Goal: Task Accomplishment & Management: Use online tool/utility

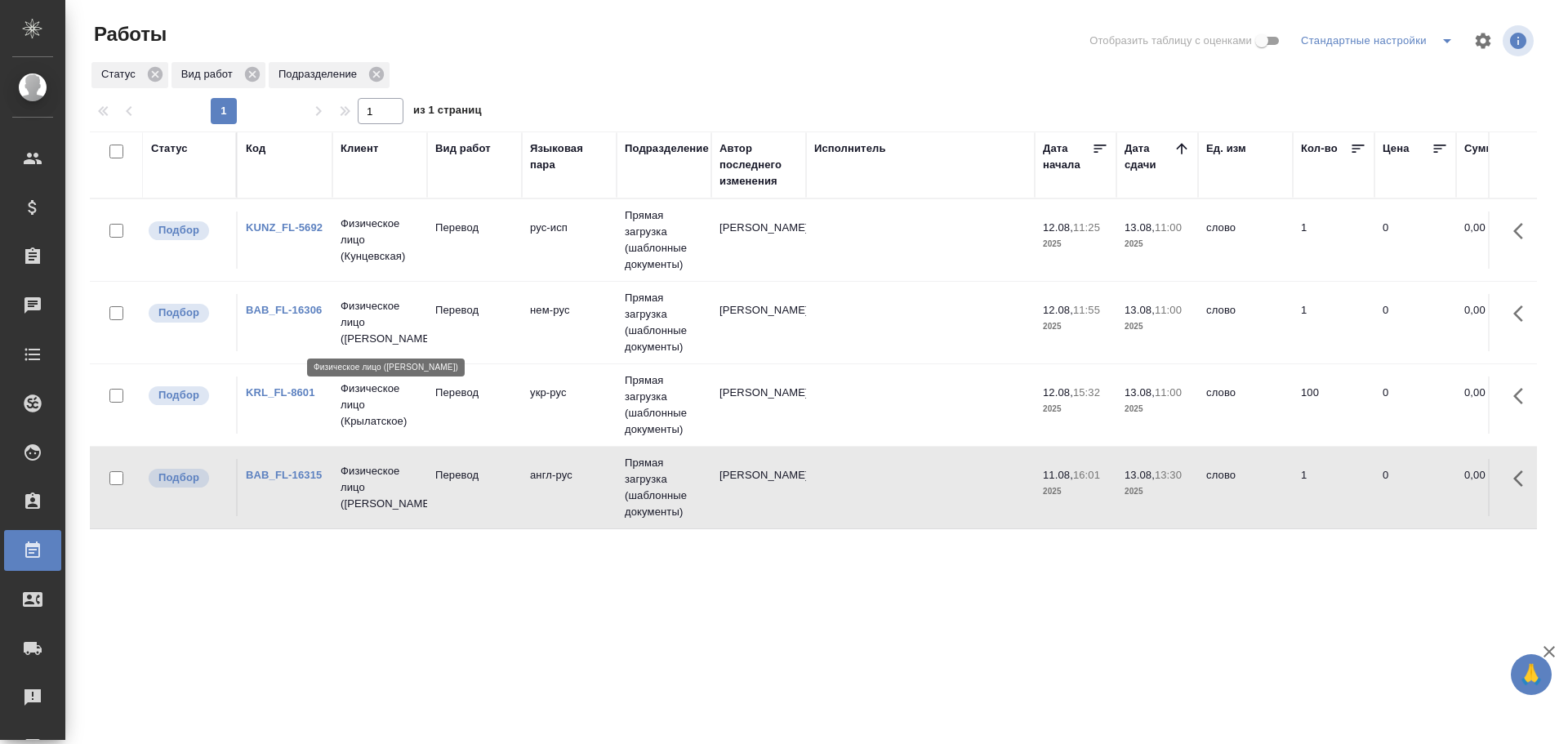
click at [383, 342] on p "Физическое лицо (Бабушкинская)" at bounding box center [380, 322] width 78 height 49
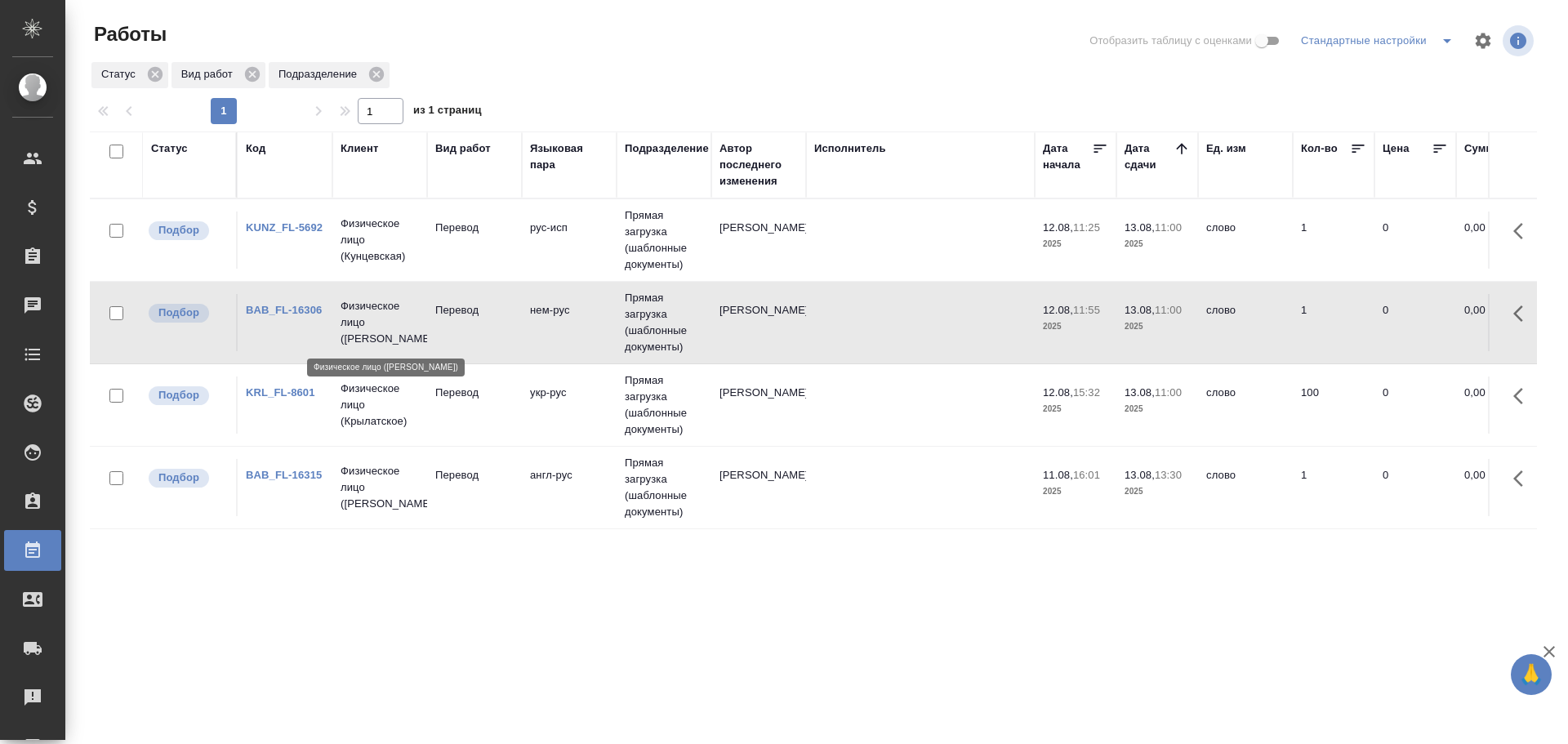
click at [383, 342] on p "Физическое лицо (Бабушкинская)" at bounding box center [380, 322] width 78 height 49
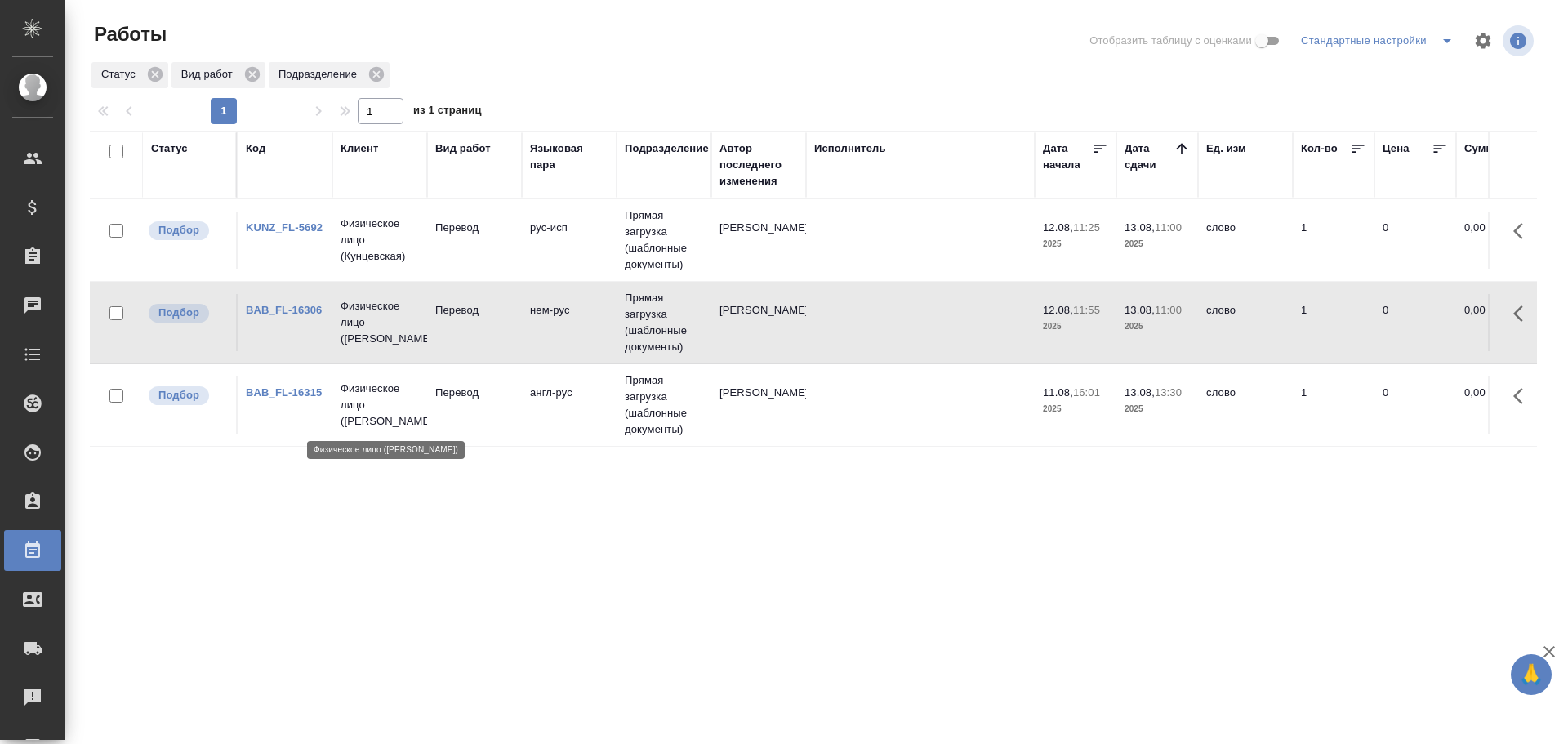
click at [405, 404] on p "Физическое лицо (Бабушкинская)" at bounding box center [380, 405] width 78 height 49
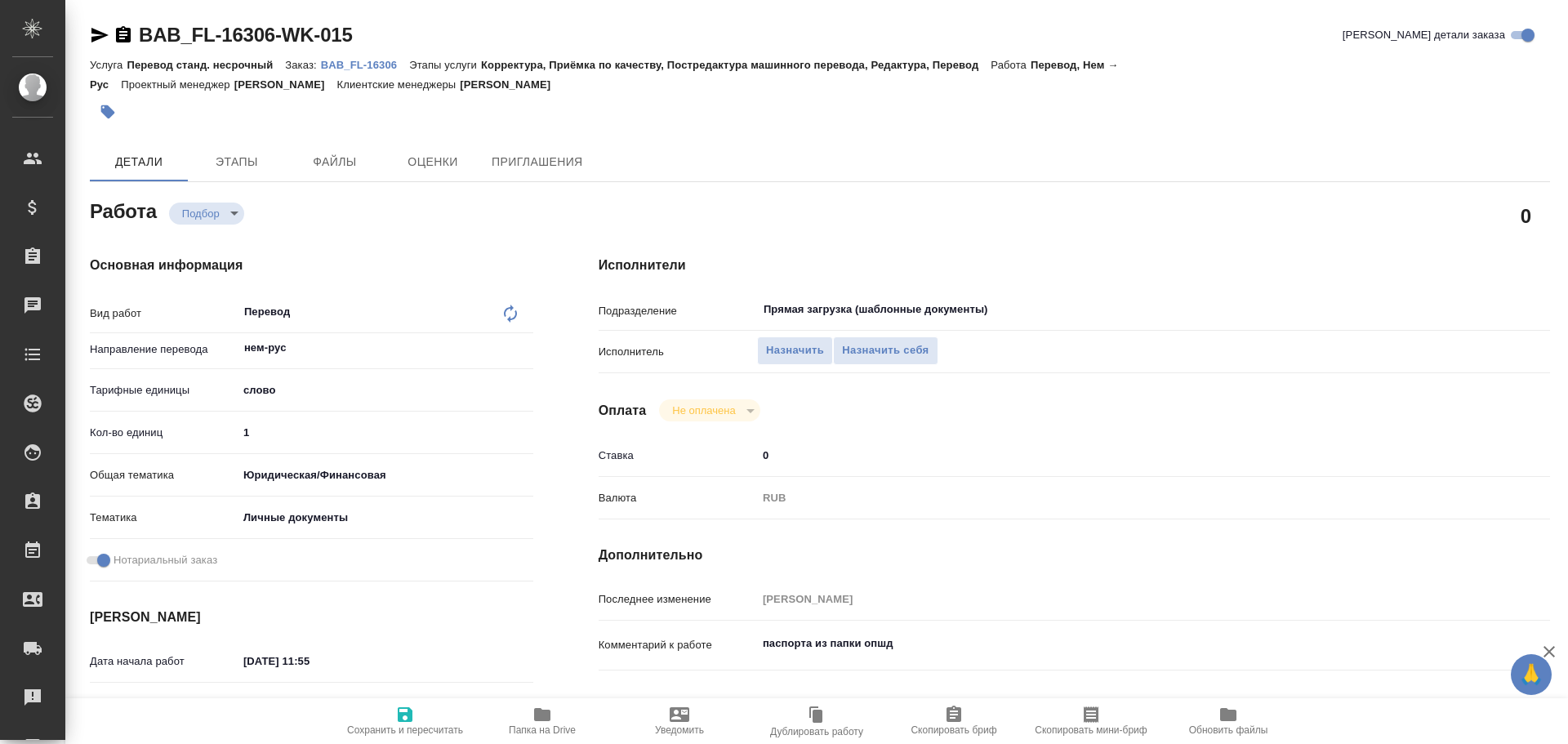
type textarea "x"
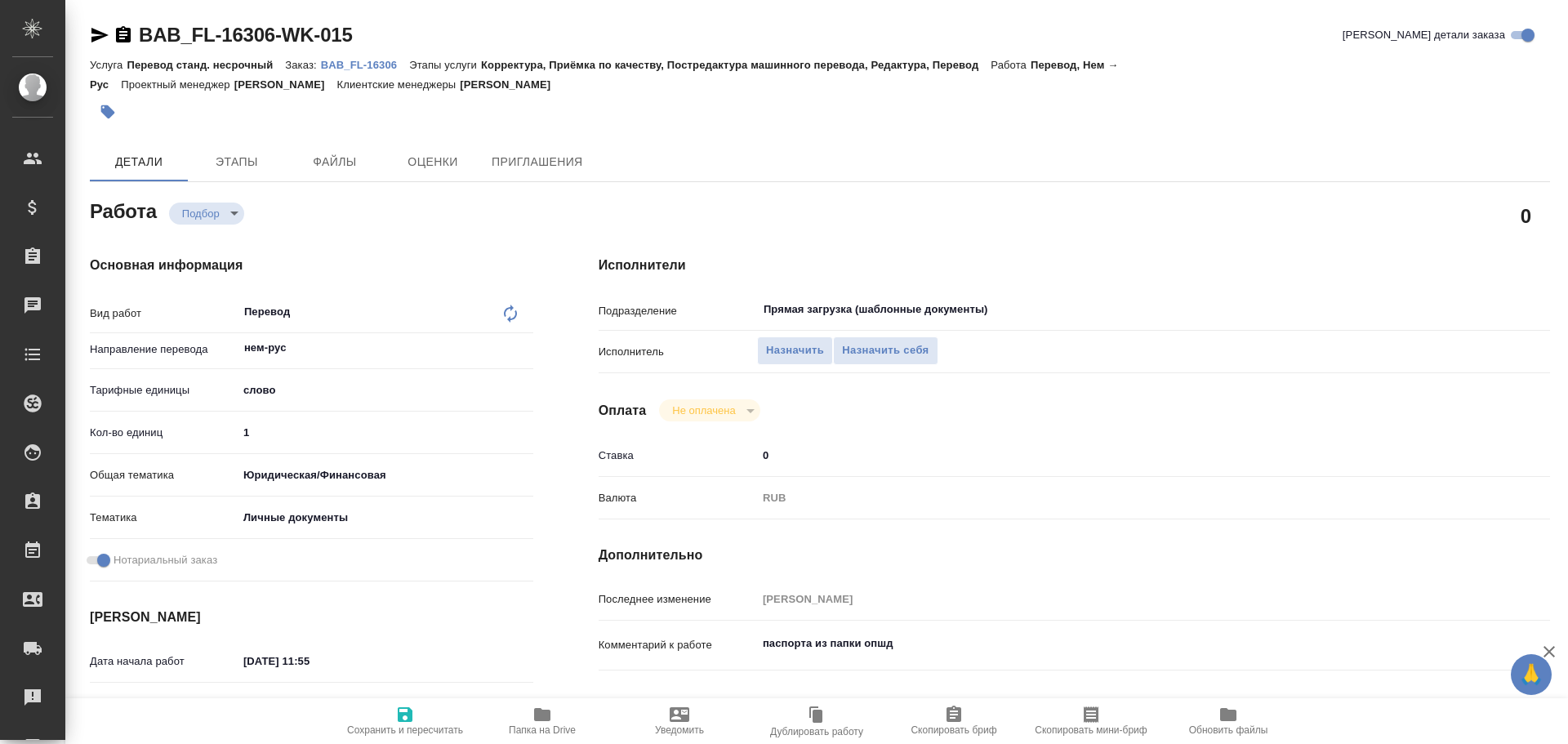
type textarea "x"
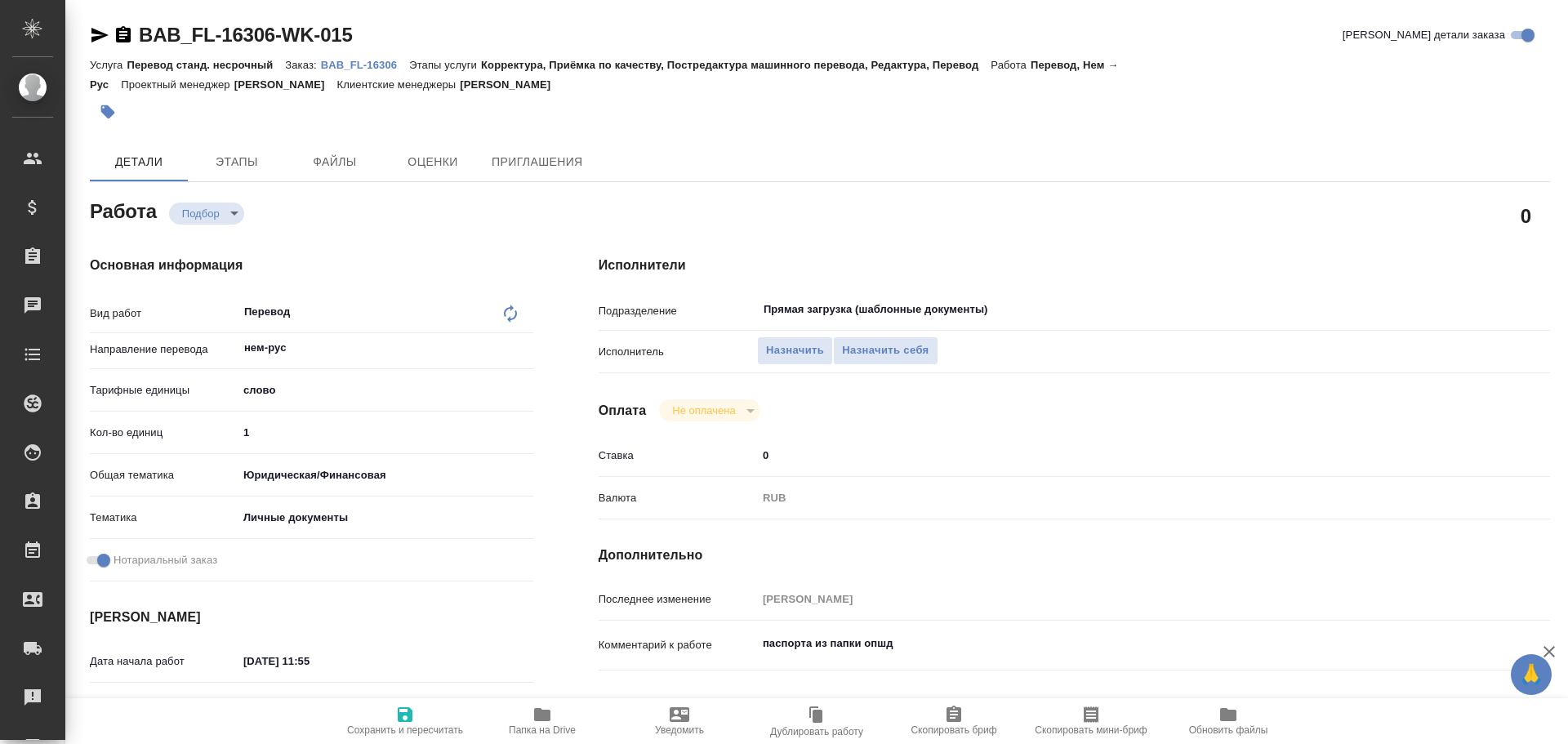
type textarea "x"
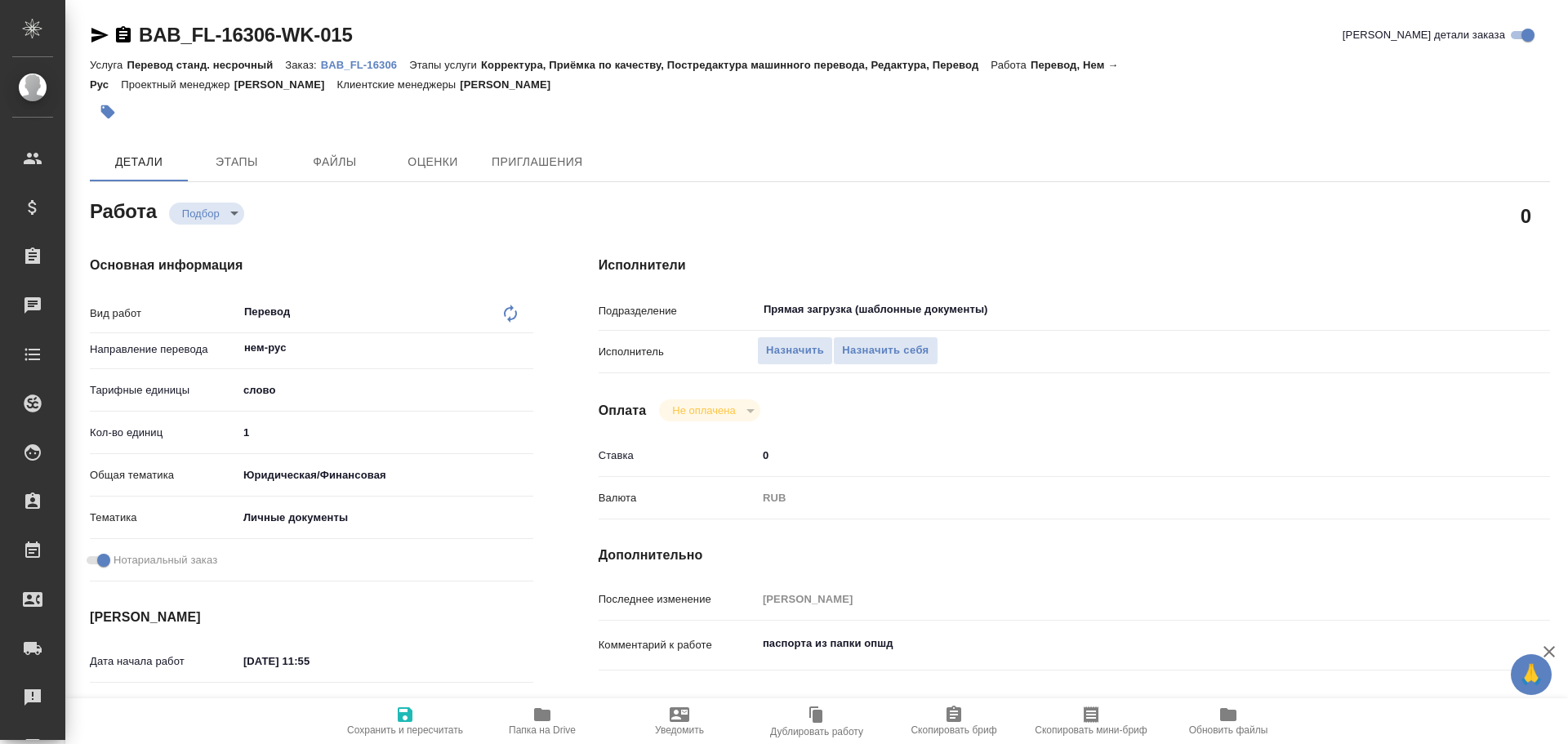
type textarea "x"
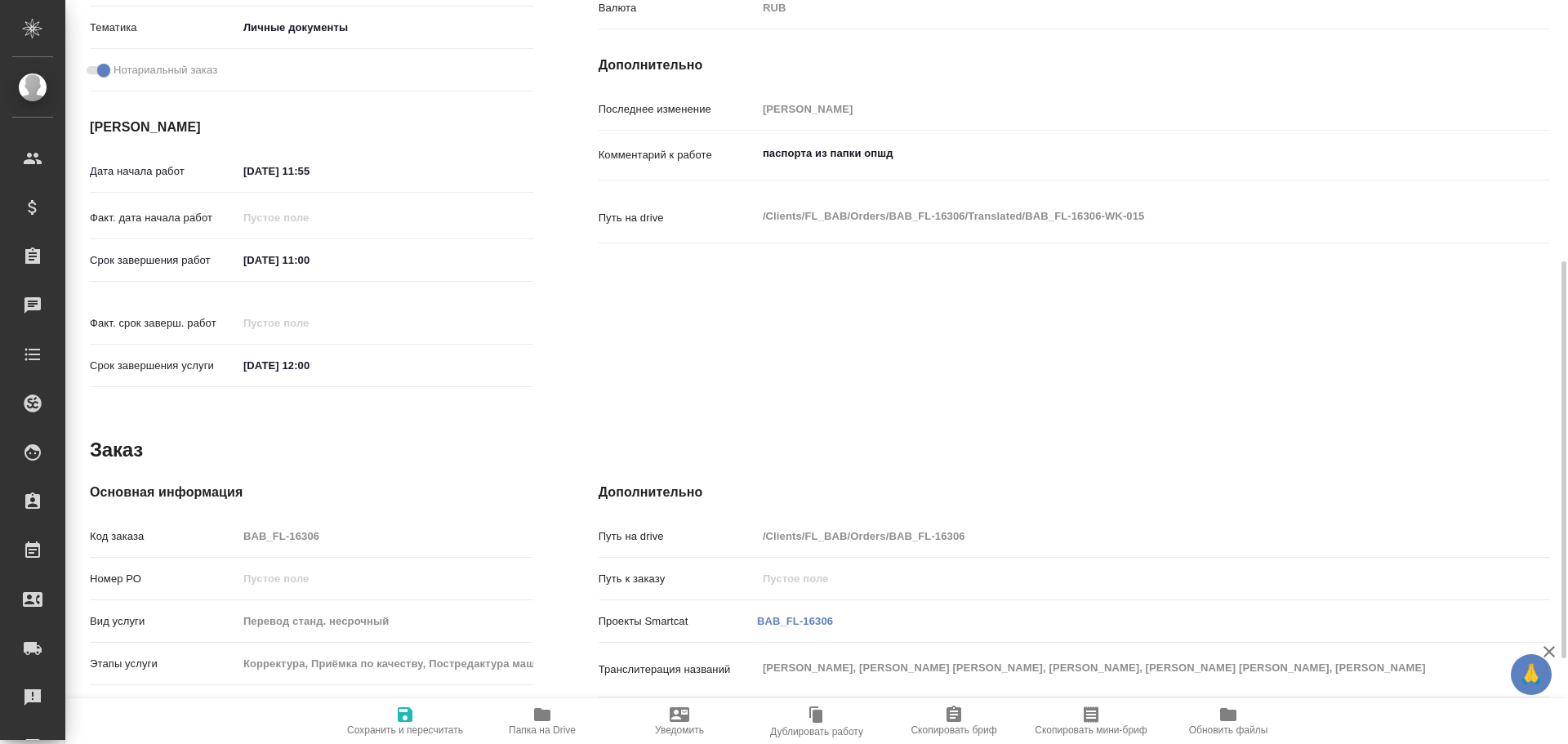
scroll to position [649, 0]
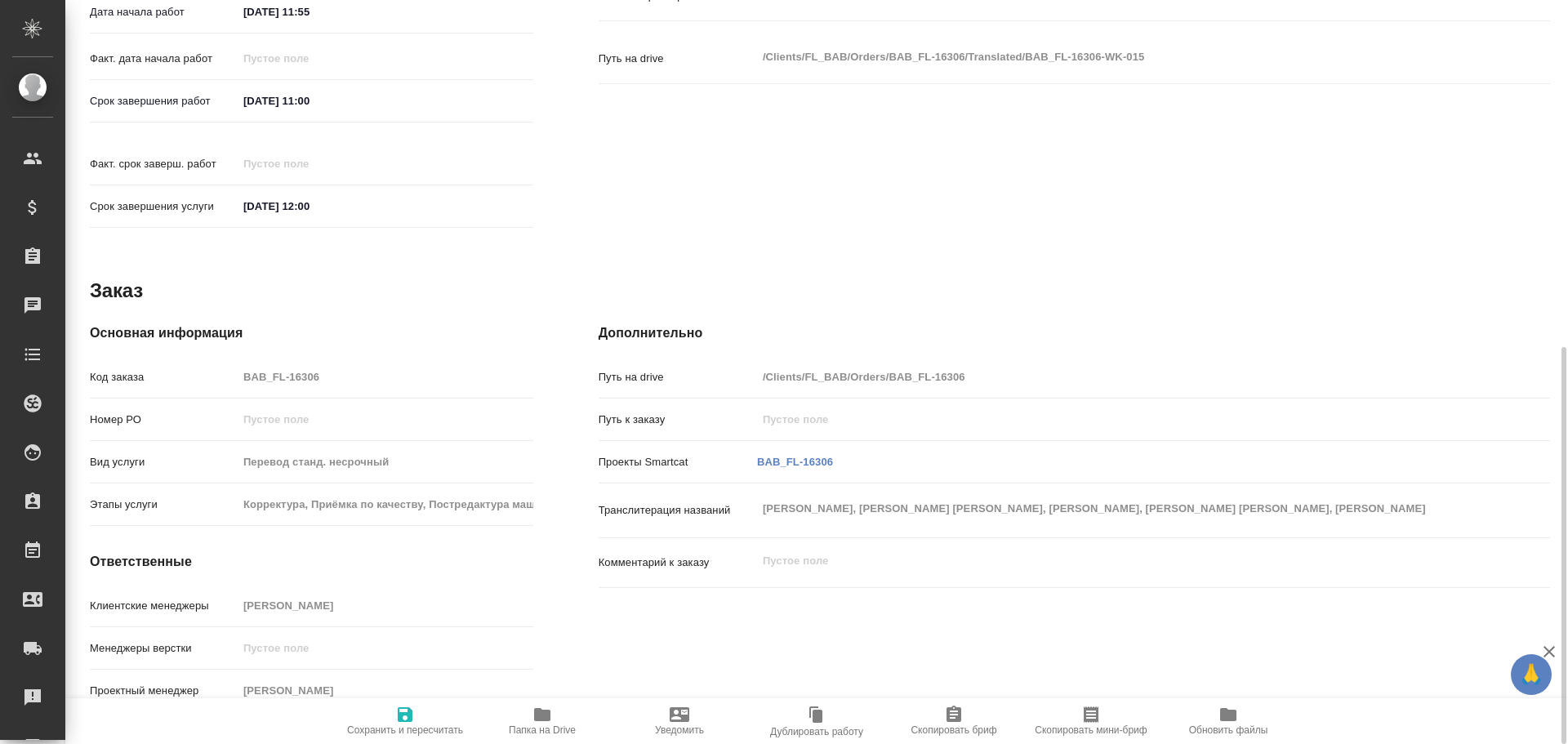
type textarea "x"
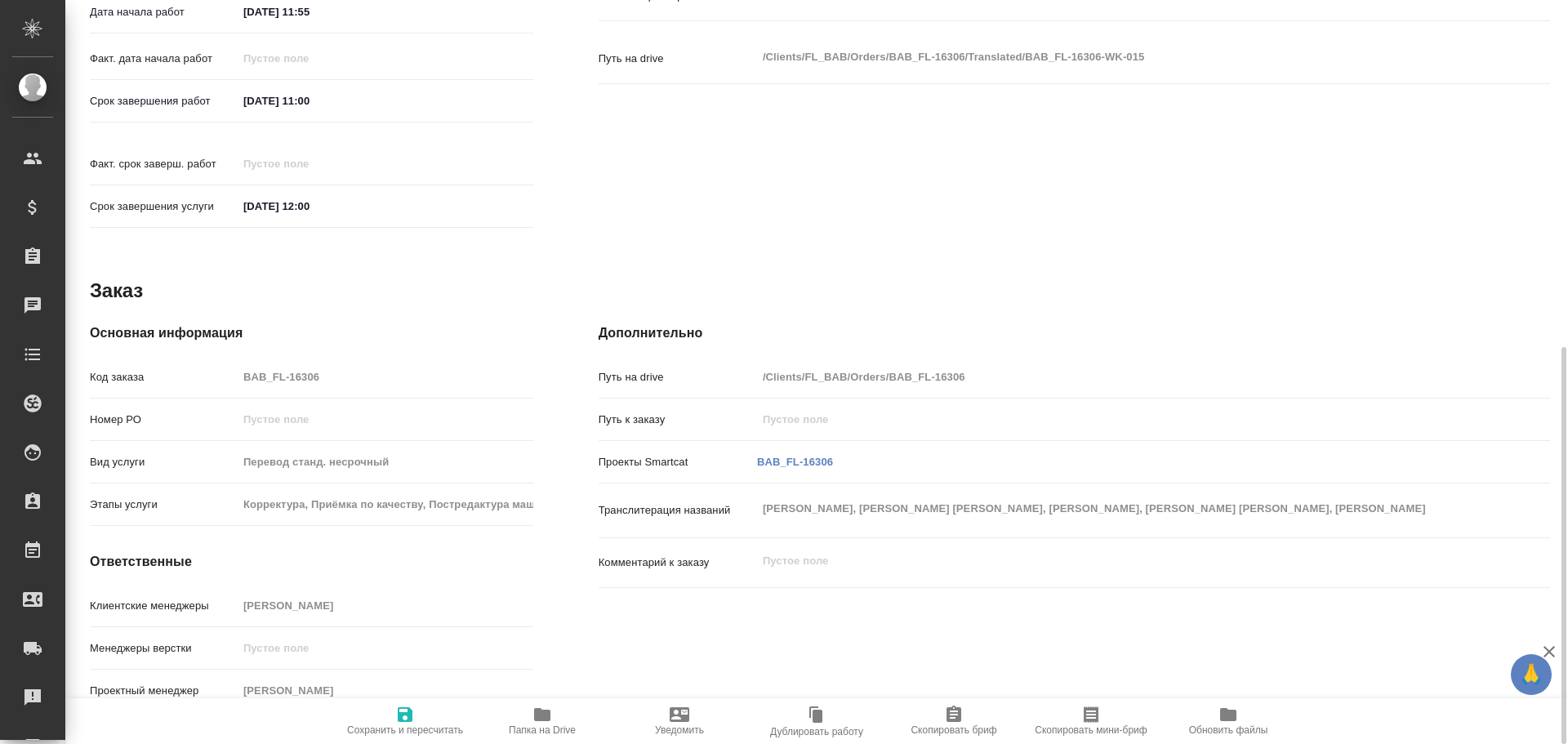
type textarea "x"
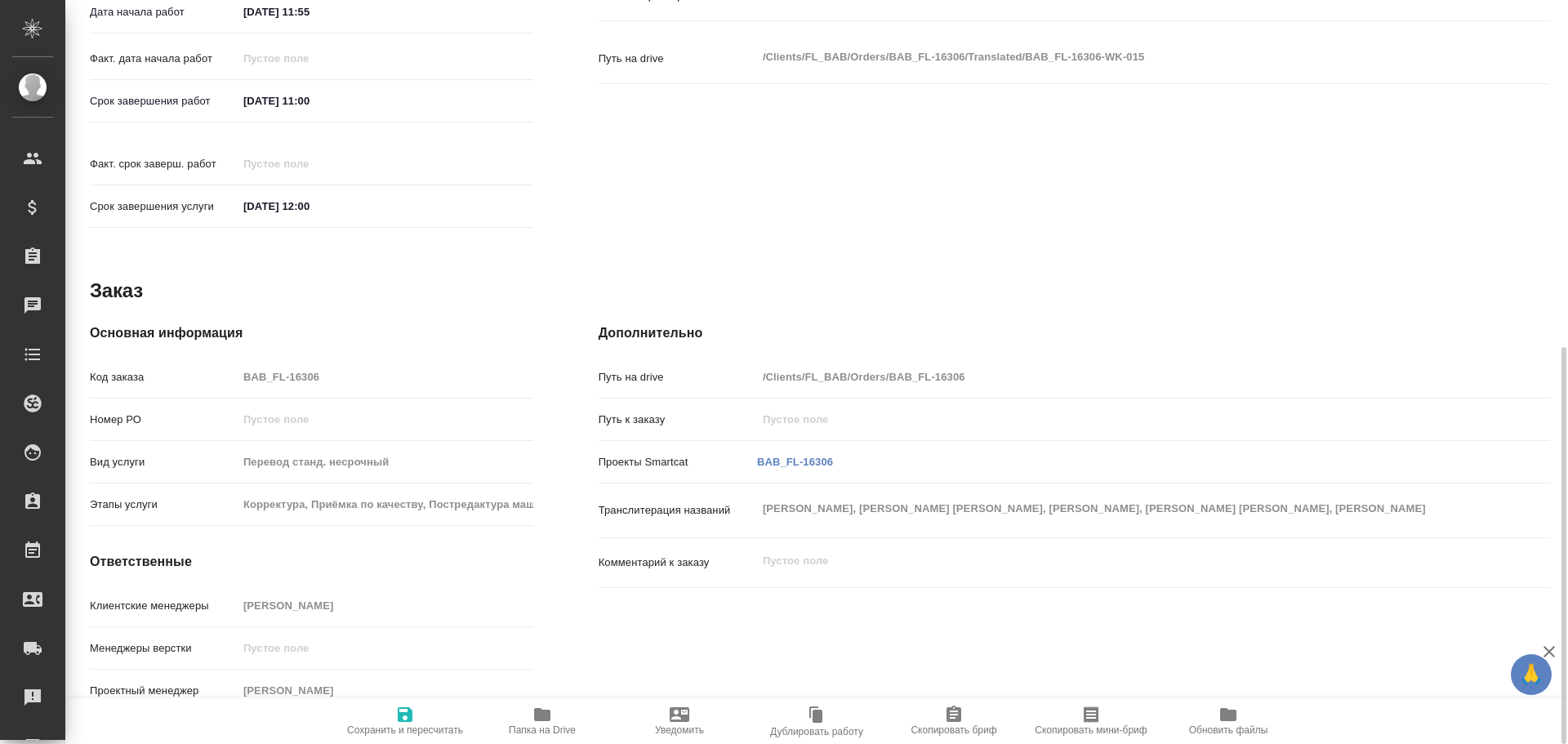
click at [535, 726] on span "Папка на Drive" at bounding box center [542, 730] width 67 height 11
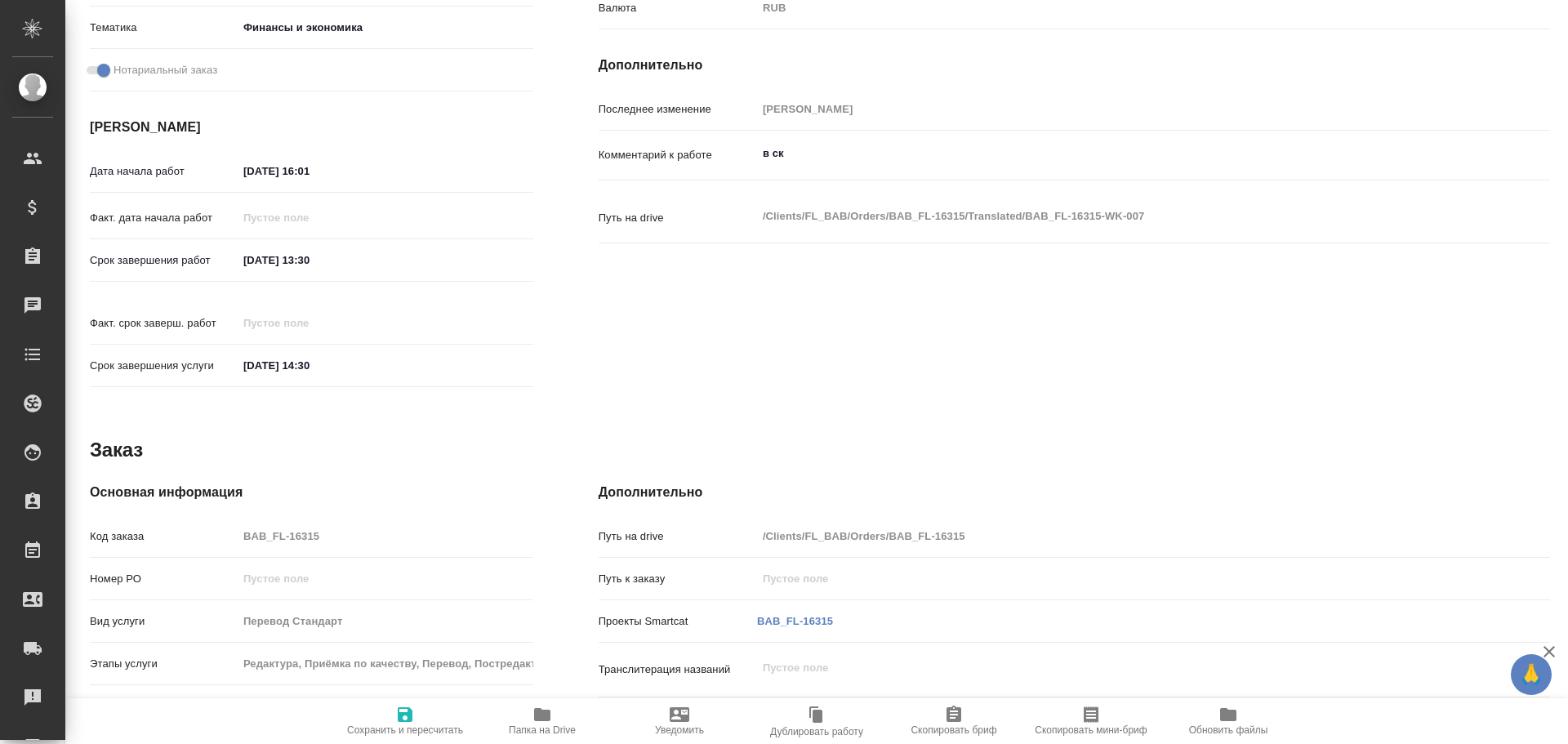
type textarea "x"
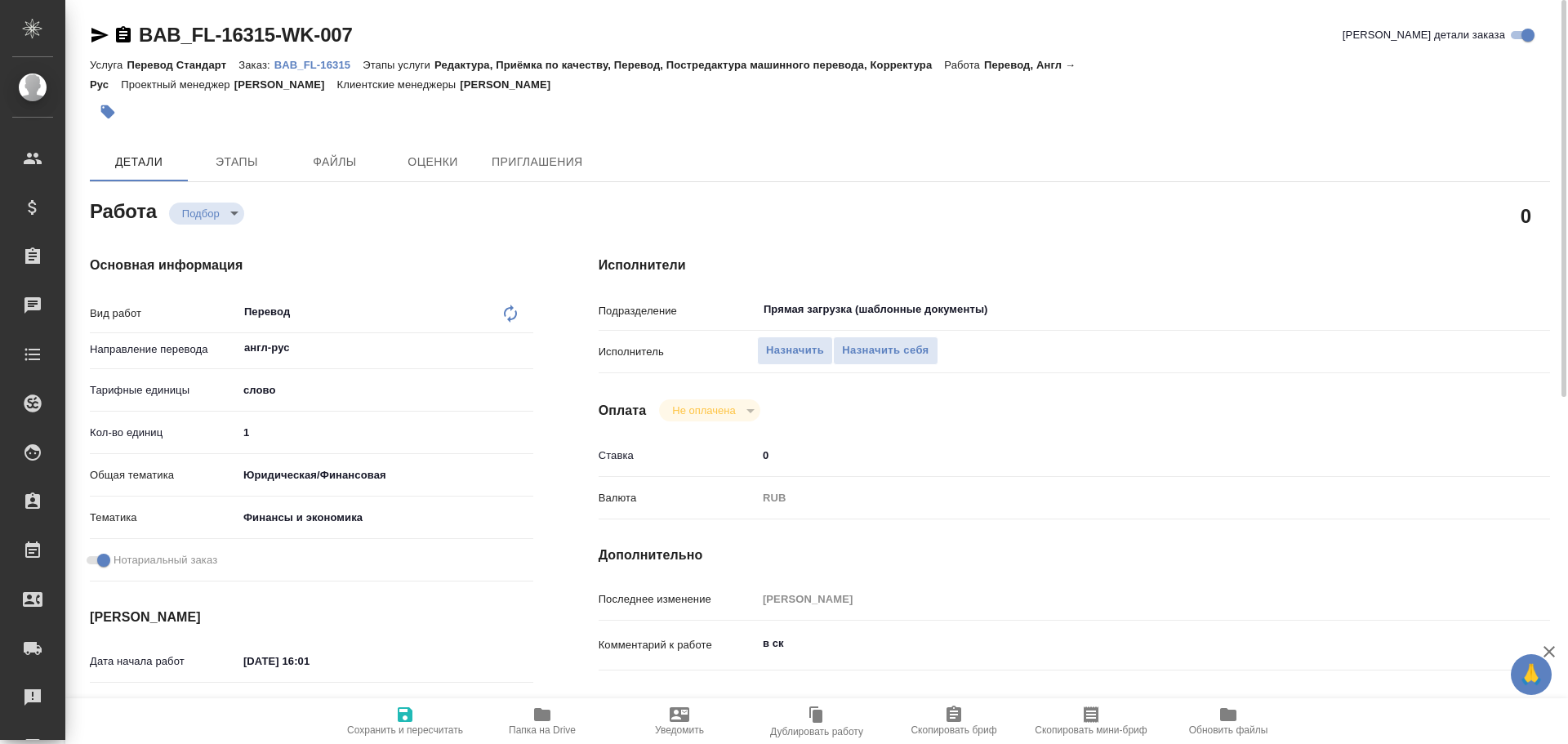
type textarea "x"
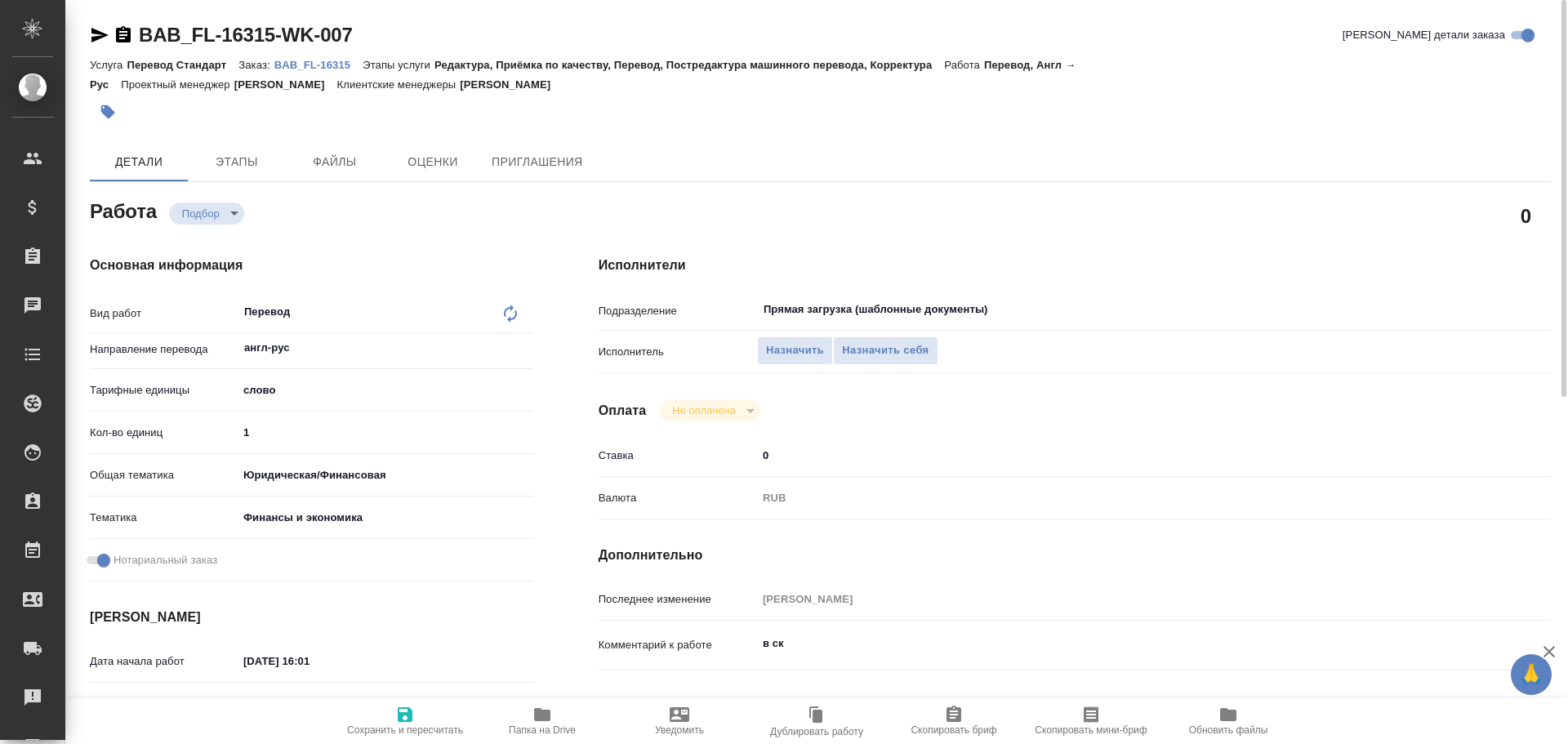
type textarea "x"
